Goal: Check status: Check status

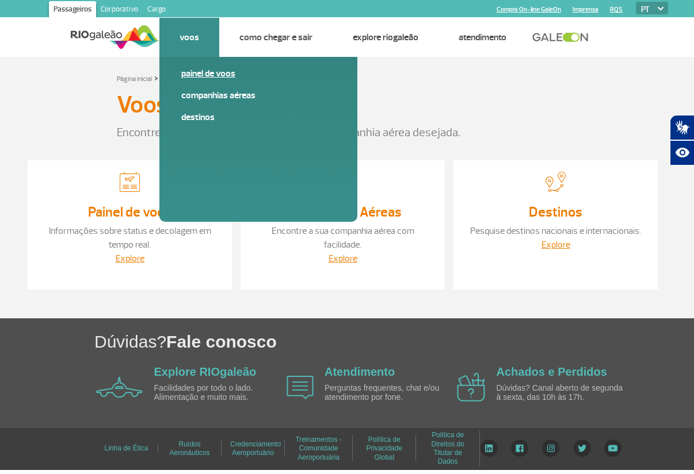
click at [209, 73] on link "Painel de voos" at bounding box center [258, 73] width 154 height 13
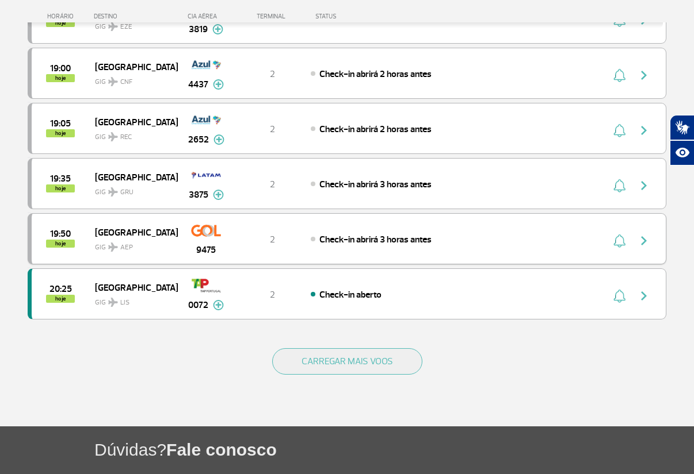
scroll to position [1084, 0]
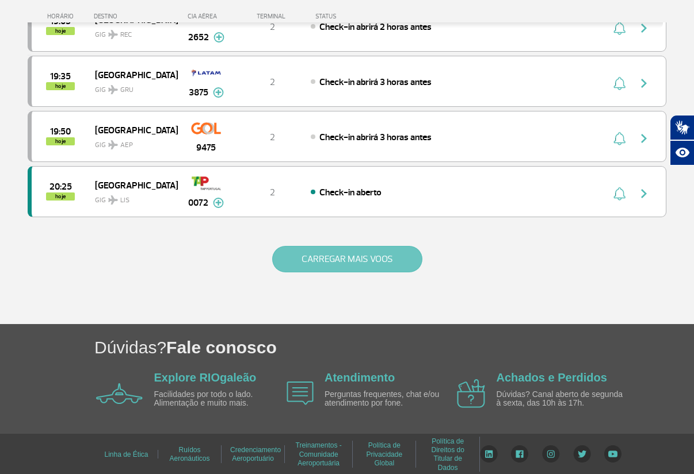
click at [359, 265] on button "CARREGAR MAIS VOOS" at bounding box center [347, 259] width 150 height 26
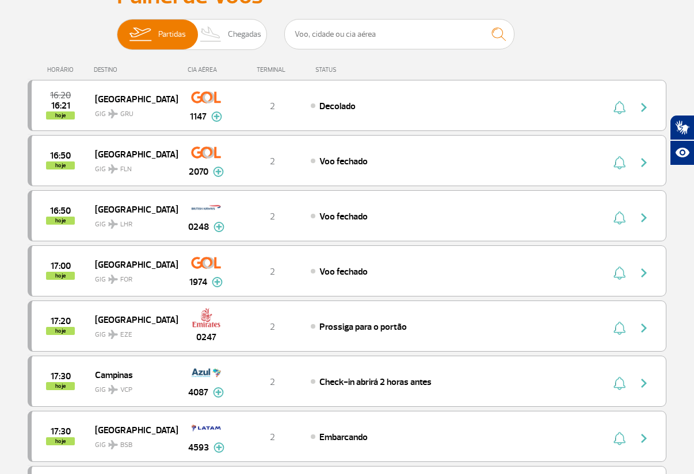
scroll to position [0, 0]
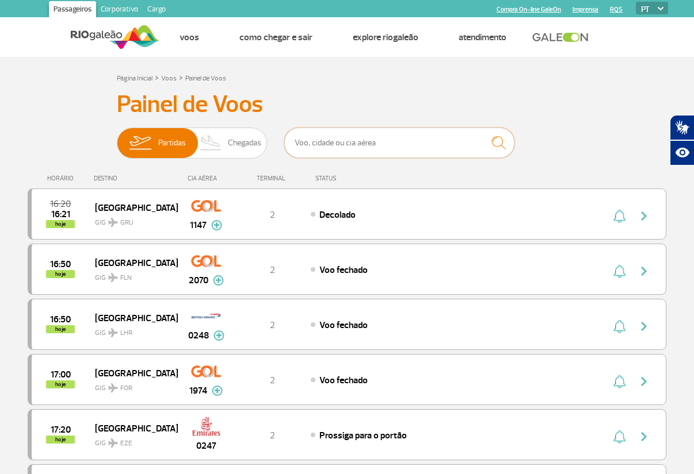
click at [346, 148] on input "text" at bounding box center [399, 143] width 230 height 30
click at [545, 154] on div "Partidas Chegadas" at bounding box center [347, 145] width 460 height 35
